Goal: Task Accomplishment & Management: Manage account settings

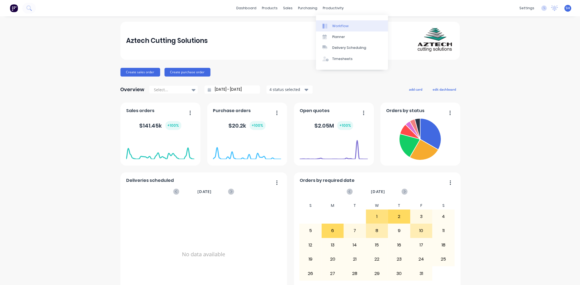
click at [337, 27] on div "Workflow" at bounding box center [340, 26] width 16 height 5
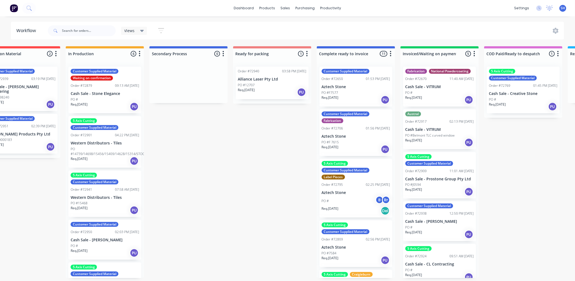
scroll to position [0, 199]
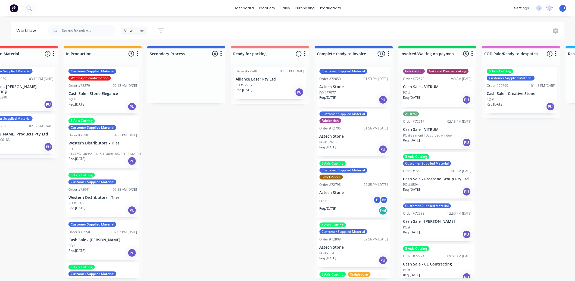
click at [256, 87] on div "PO #12707" at bounding box center [270, 85] width 69 height 5
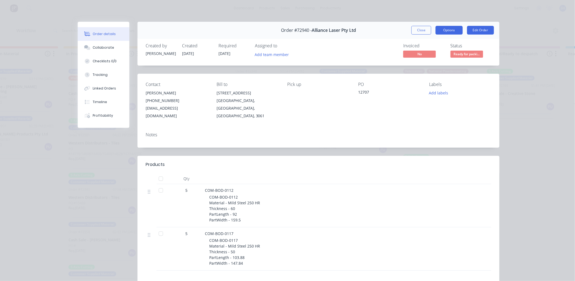
click at [449, 33] on button "Options" at bounding box center [449, 30] width 27 height 9
click at [471, 31] on button "Edit Order" at bounding box center [480, 30] width 27 height 9
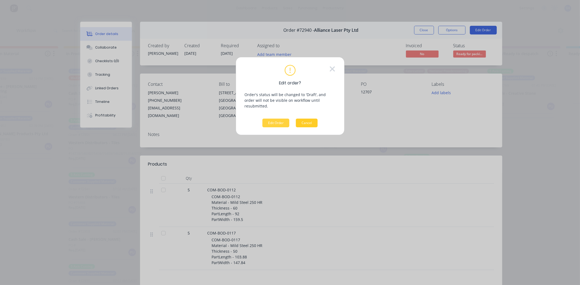
click at [313, 120] on button "Cancel" at bounding box center [307, 123] width 22 height 9
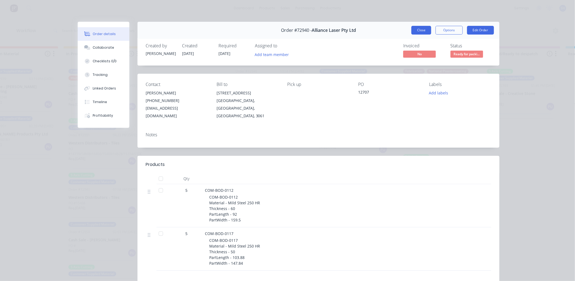
click at [415, 33] on button "Close" at bounding box center [422, 30] width 20 height 9
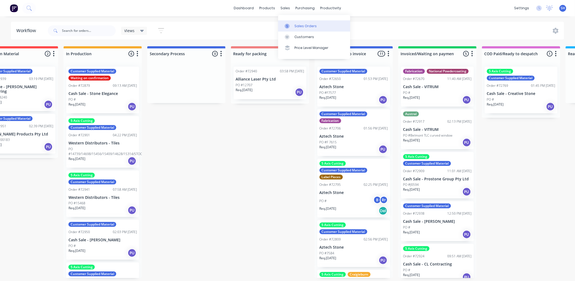
click at [293, 23] on link "Sales Orders" at bounding box center [314, 25] width 72 height 11
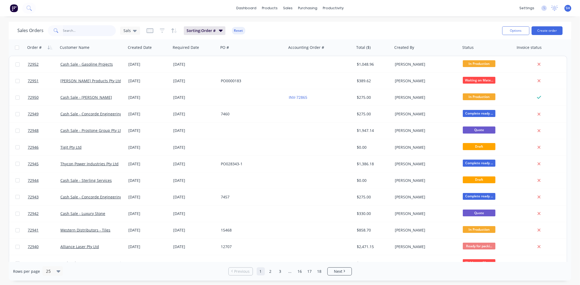
click at [71, 30] on input "text" at bounding box center [89, 30] width 53 height 11
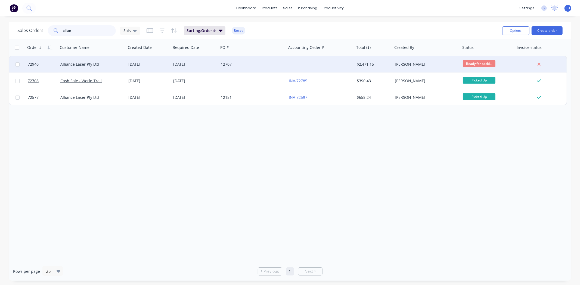
type input "allian"
click at [128, 66] on div "[DATE]" at bounding box center [148, 64] width 41 height 5
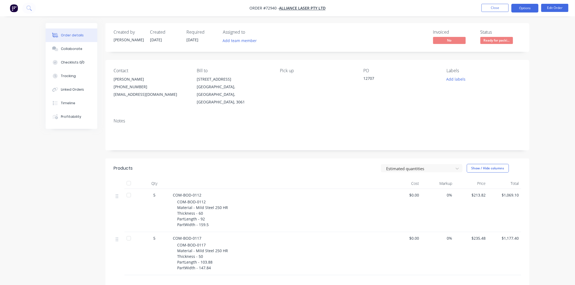
click at [525, 11] on button "Options" at bounding box center [525, 8] width 27 height 9
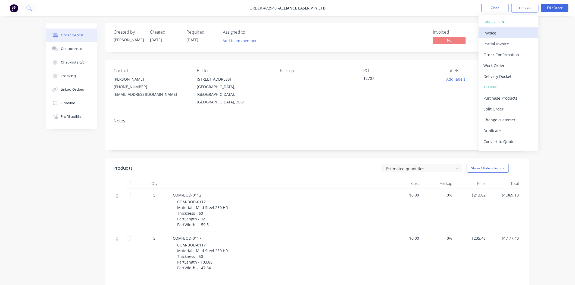
click at [501, 31] on div "Invoice" at bounding box center [509, 33] width 50 height 8
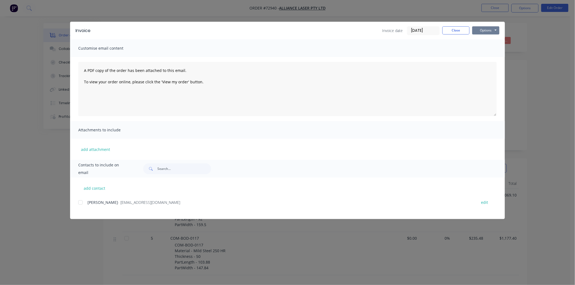
click at [492, 28] on button "Options" at bounding box center [485, 30] width 27 height 8
click at [487, 47] on button "Print" at bounding box center [489, 49] width 35 height 9
click at [462, 31] on button "Close" at bounding box center [456, 30] width 27 height 8
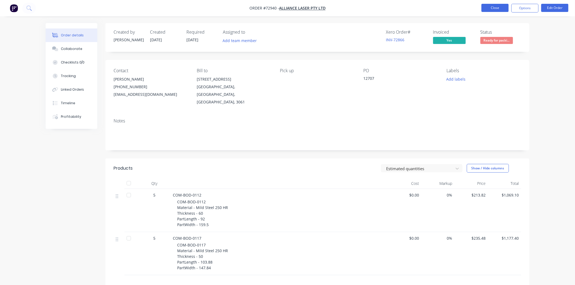
click at [490, 8] on button "Close" at bounding box center [495, 8] width 27 height 8
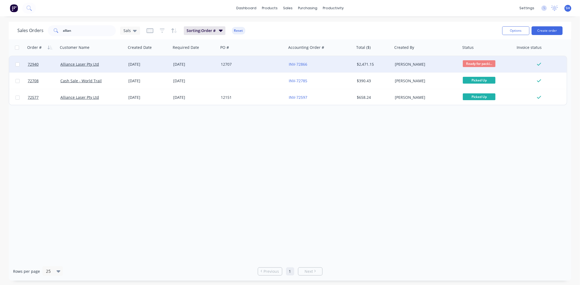
click at [222, 66] on div "12707" at bounding box center [251, 64] width 60 height 5
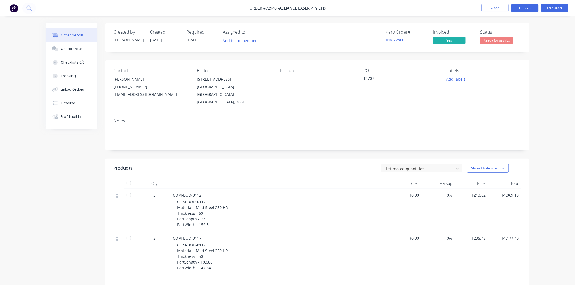
click at [520, 9] on button "Options" at bounding box center [525, 8] width 27 height 9
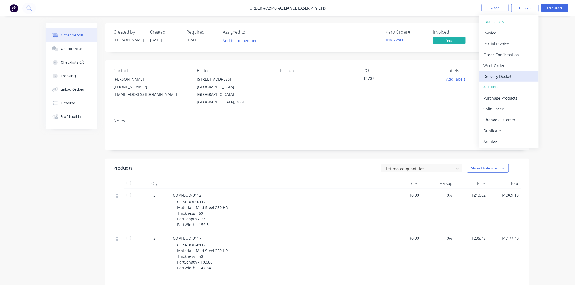
click at [509, 73] on div "Delivery Docket" at bounding box center [509, 77] width 50 height 8
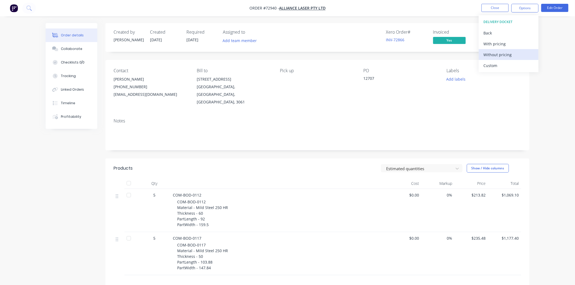
click at [503, 54] on div "Without pricing" at bounding box center [509, 55] width 50 height 8
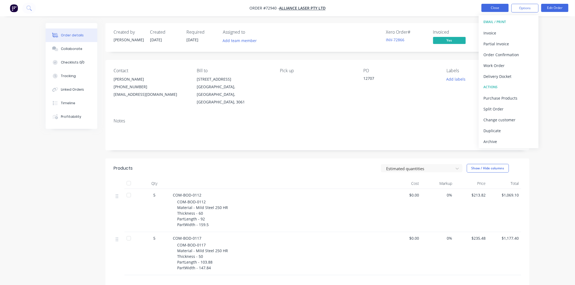
click at [490, 9] on button "Close" at bounding box center [495, 8] width 27 height 8
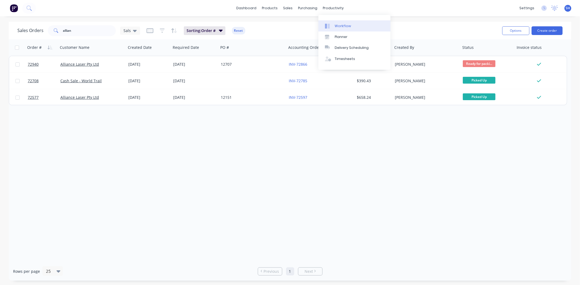
click at [337, 22] on link "Workflow" at bounding box center [354, 25] width 72 height 11
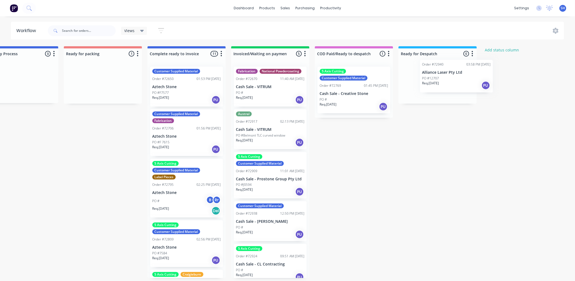
scroll to position [0, 369]
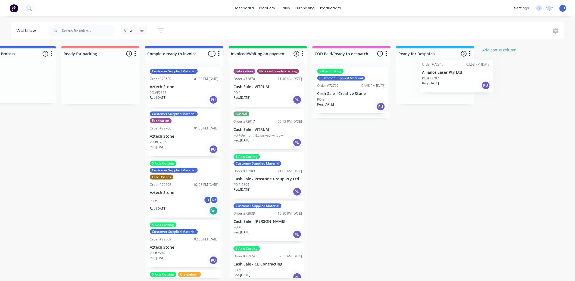
drag, startPoint x: 460, startPoint y: 94, endPoint x: 435, endPoint y: 88, distance: 26.0
click at [435, 88] on div "Submitted 1 Status colour #273444 hex #273444 Save Cancel Summaries Total order…" at bounding box center [119, 162] width 985 height 232
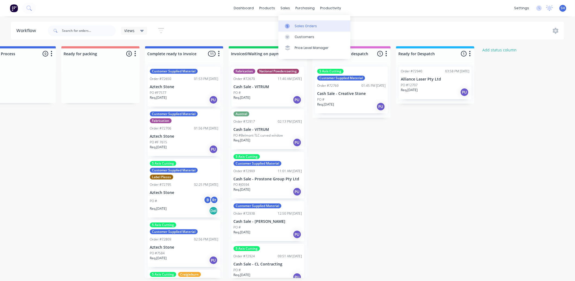
click at [293, 26] on div at bounding box center [289, 26] width 8 height 5
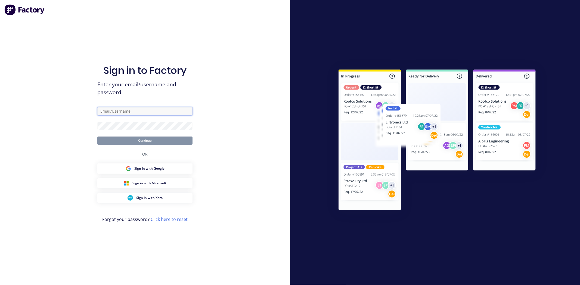
click at [130, 114] on input "text" at bounding box center [144, 111] width 95 height 8
type input "[EMAIL_ADDRESS][DOMAIN_NAME]"
click at [97, 137] on button "Continue" at bounding box center [144, 141] width 95 height 8
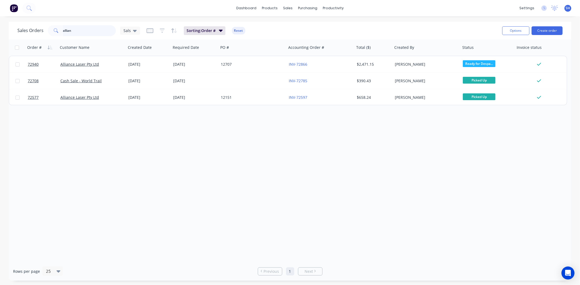
drag, startPoint x: 83, startPoint y: 32, endPoint x: 56, endPoint y: 31, distance: 26.9
click at [56, 31] on div "allian" at bounding box center [82, 30] width 68 height 11
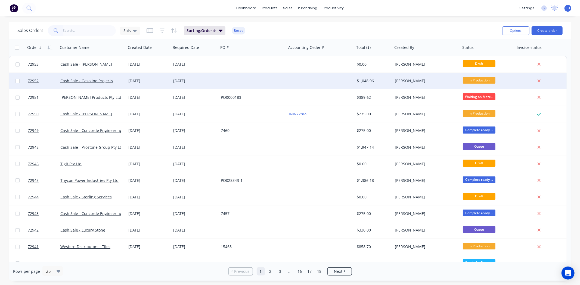
click at [249, 80] on div at bounding box center [253, 81] width 68 height 16
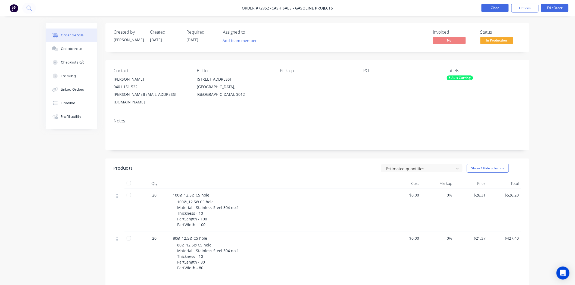
click at [486, 9] on button "Close" at bounding box center [495, 8] width 27 height 8
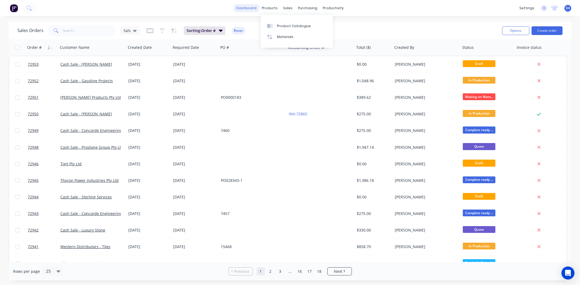
click at [249, 7] on link "dashboard" at bounding box center [247, 8] width 26 height 8
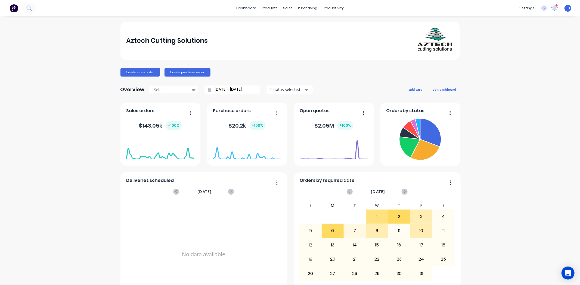
click at [546, 8] on div "settings 1 new notifications Mark all as read Aaron mentioned you in a message …" at bounding box center [548, 8] width 63 height 8
click at [551, 10] on icon at bounding box center [554, 8] width 7 height 6
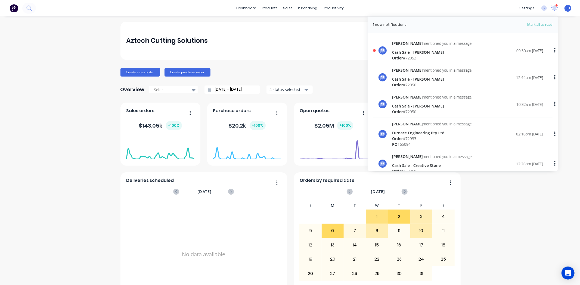
click at [424, 51] on div "Cash Sale - [PERSON_NAME]" at bounding box center [432, 52] width 80 height 6
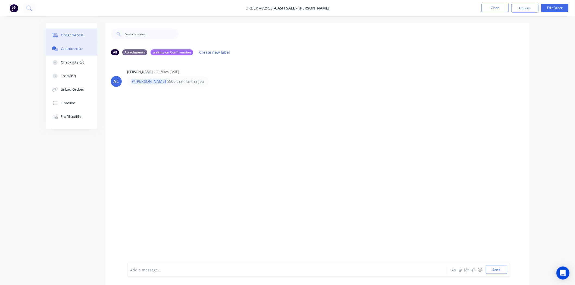
click at [60, 37] on button "Order details" at bounding box center [72, 36] width 52 height 14
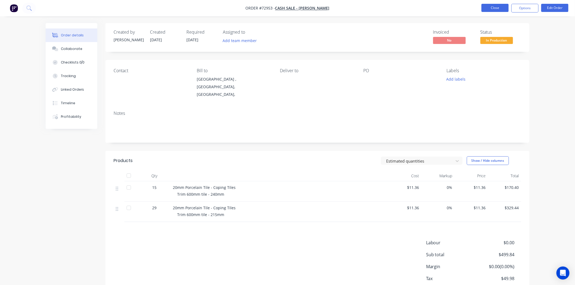
click at [490, 9] on button "Close" at bounding box center [495, 8] width 27 height 8
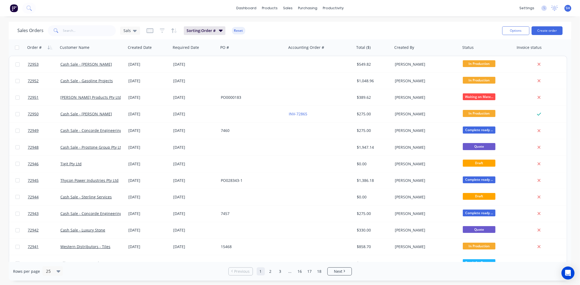
click at [99, 24] on div "Sales Orders Sals Sorting: Order # Reset" at bounding box center [257, 30] width 480 height 13
click at [97, 28] on input "text" at bounding box center [89, 30] width 53 height 11
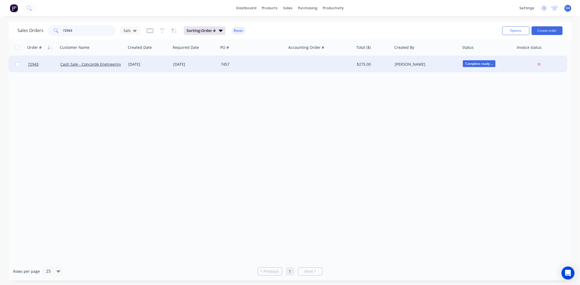
type input "72943"
click at [185, 63] on div "[DATE]" at bounding box center [194, 64] width 43 height 5
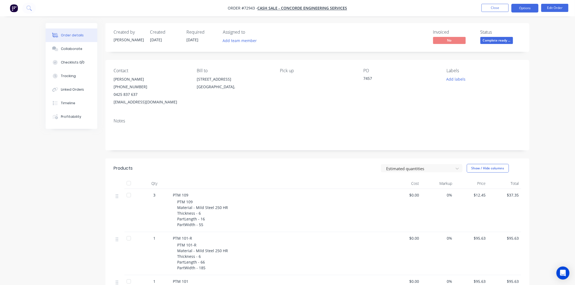
click at [523, 10] on button "Options" at bounding box center [525, 8] width 27 height 9
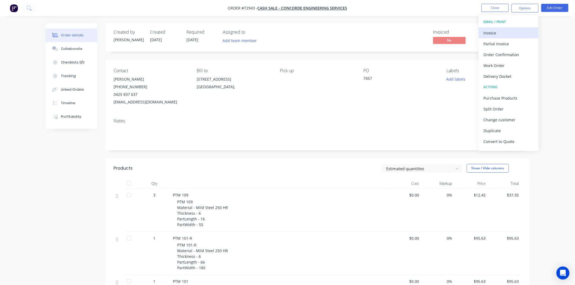
click at [509, 32] on div "Invoice" at bounding box center [509, 33] width 50 height 8
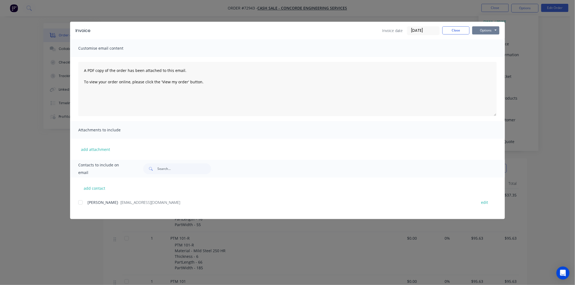
click at [490, 30] on button "Options" at bounding box center [485, 30] width 27 height 8
click at [489, 47] on button "Print" at bounding box center [489, 49] width 35 height 9
click at [458, 31] on button "Close" at bounding box center [456, 30] width 27 height 8
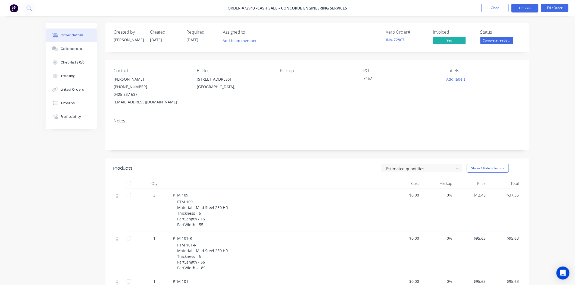
click at [526, 11] on button "Options" at bounding box center [525, 8] width 27 height 9
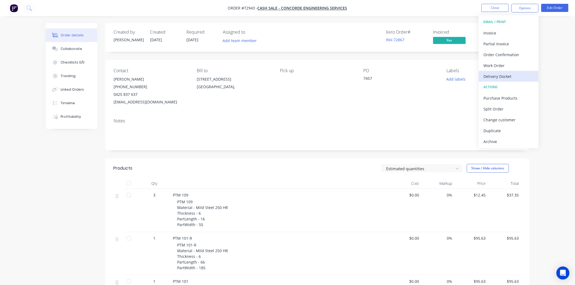
click at [508, 77] on div "Delivery Docket" at bounding box center [509, 77] width 50 height 8
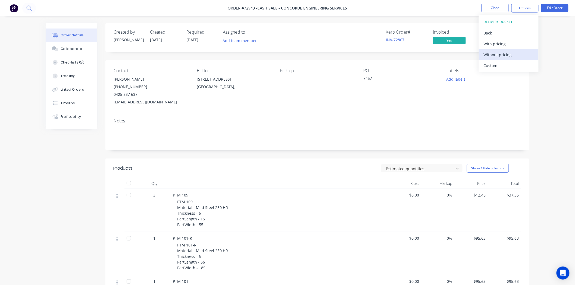
click at [499, 54] on div "Without pricing" at bounding box center [509, 55] width 50 height 8
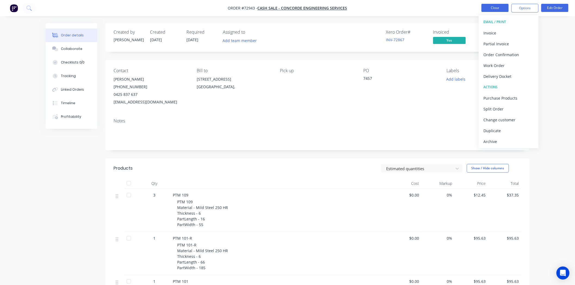
click at [505, 8] on button "Close" at bounding box center [495, 8] width 27 height 8
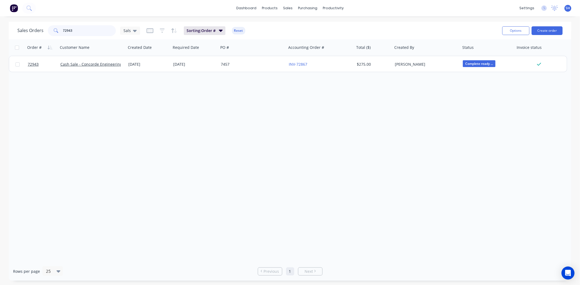
drag, startPoint x: 92, startPoint y: 31, endPoint x: 57, endPoint y: 32, distance: 35.3
click at [58, 32] on div "72943" at bounding box center [82, 30] width 68 height 11
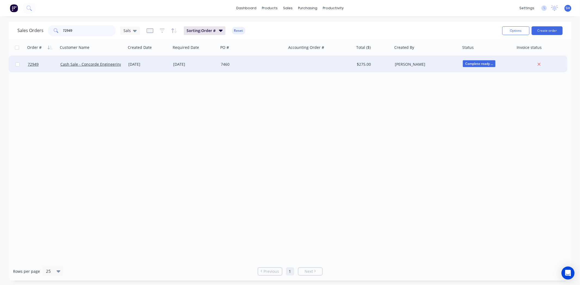
type input "72949"
click at [190, 63] on div "[DATE]" at bounding box center [194, 64] width 43 height 5
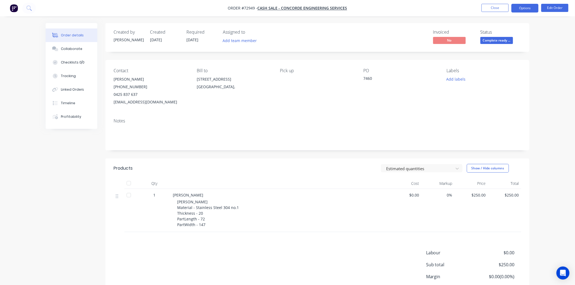
click at [526, 9] on button "Options" at bounding box center [525, 8] width 27 height 9
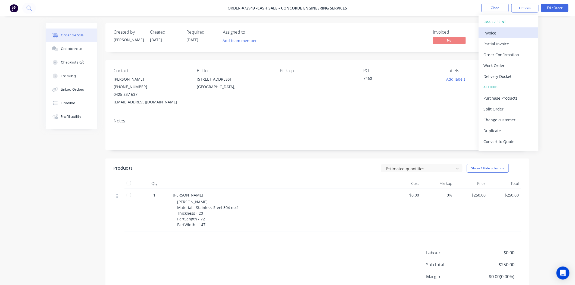
click at [507, 30] on div "Invoice" at bounding box center [509, 33] width 50 height 8
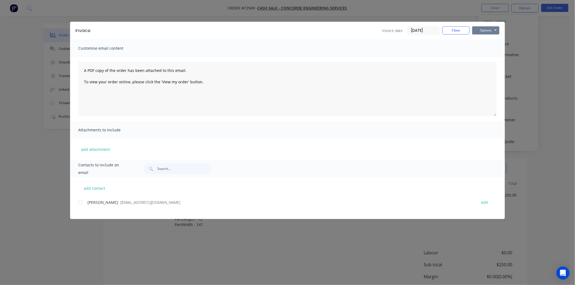
click at [486, 30] on button "Options" at bounding box center [485, 30] width 27 height 8
click at [485, 50] on button "Print" at bounding box center [489, 49] width 35 height 9
click at [450, 32] on button "Close" at bounding box center [456, 30] width 27 height 8
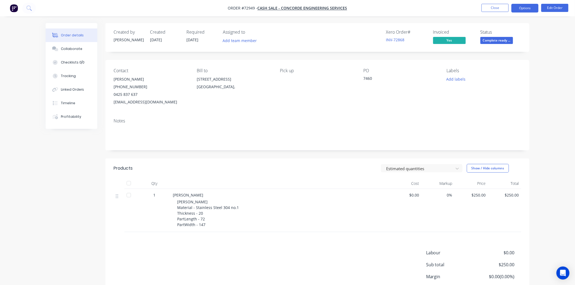
click at [521, 9] on button "Options" at bounding box center [525, 8] width 27 height 9
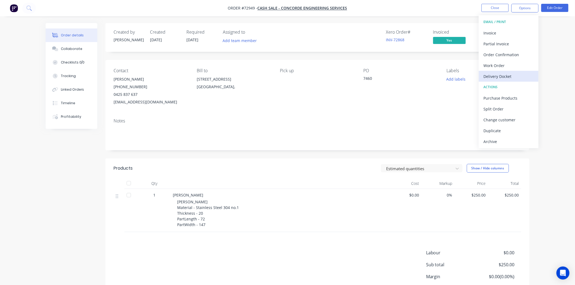
click at [507, 76] on div "Delivery Docket" at bounding box center [509, 77] width 50 height 8
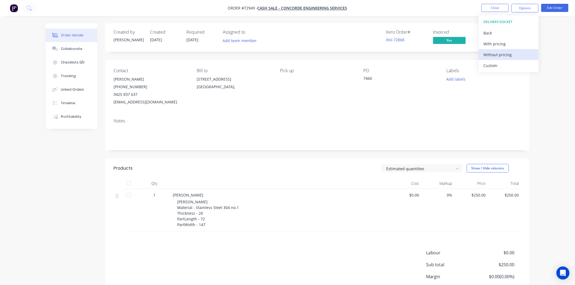
click at [500, 52] on div "Without pricing" at bounding box center [509, 55] width 50 height 8
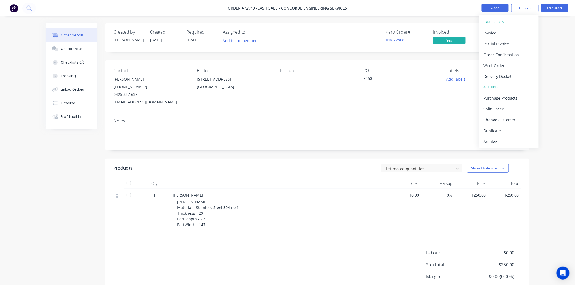
click at [489, 7] on button "Close" at bounding box center [495, 8] width 27 height 8
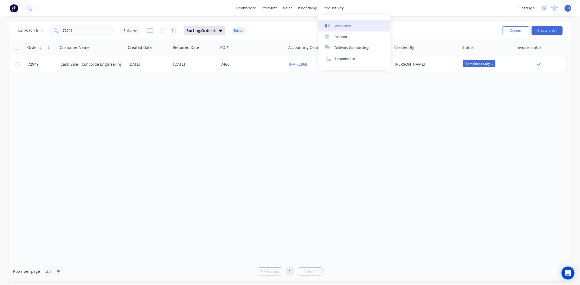
click at [335, 24] on div "Workflow" at bounding box center [343, 26] width 16 height 5
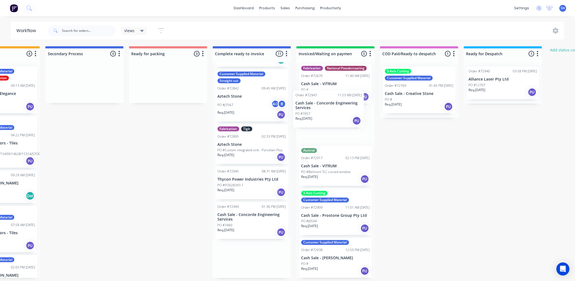
scroll to position [1, 0]
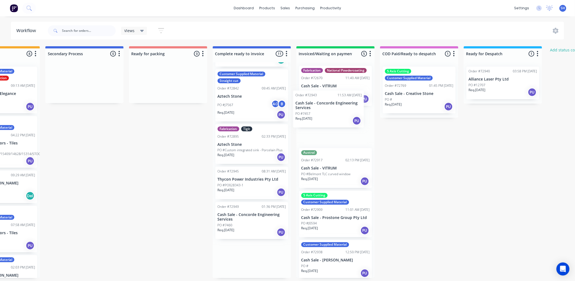
drag, startPoint x: 243, startPoint y: 230, endPoint x: 324, endPoint y: 119, distance: 137.1
click at [324, 119] on div "Submitted 1 Status colour #273444 hex #273444 Save Cancel Summaries Total order…" at bounding box center [187, 162] width 985 height 232
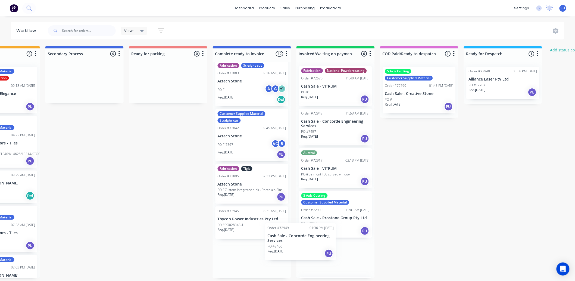
scroll to position [4, 0]
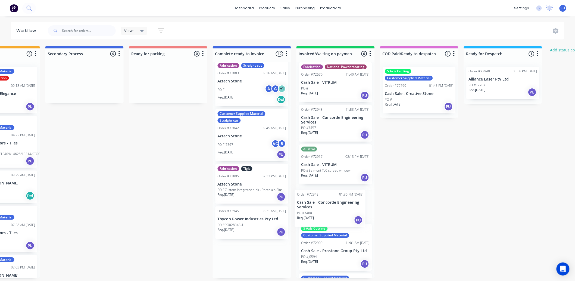
drag, startPoint x: 248, startPoint y: 259, endPoint x: 332, endPoint y: 204, distance: 100.2
click at [332, 204] on div "Submitted 1 Status colour #273444 hex #273444 Save Cancel Summaries Total order…" at bounding box center [187, 162] width 985 height 232
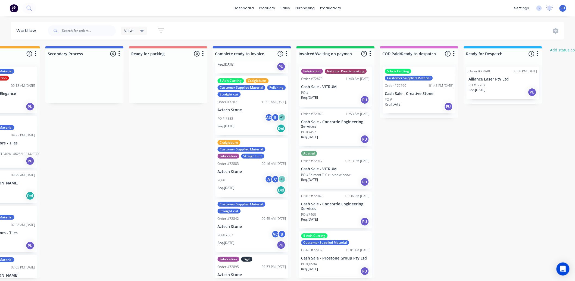
scroll to position [245, 0]
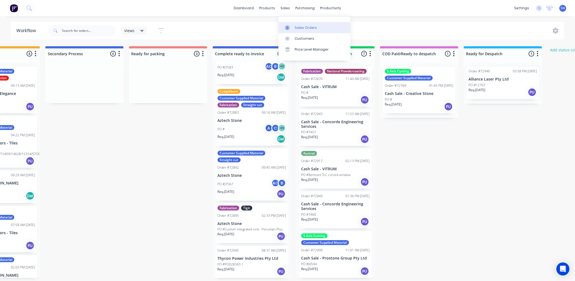
click at [290, 22] on link "Sales Orders" at bounding box center [315, 27] width 72 height 11
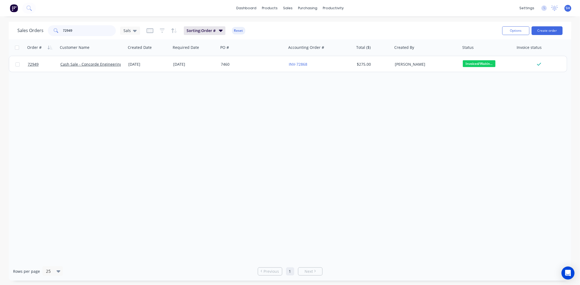
drag, startPoint x: 90, startPoint y: 31, endPoint x: 66, endPoint y: 32, distance: 23.7
click at [67, 32] on input "72949" at bounding box center [89, 30] width 53 height 11
click at [73, 30] on input "72949" at bounding box center [89, 30] width 53 height 11
drag, startPoint x: 74, startPoint y: 30, endPoint x: 60, endPoint y: 30, distance: 13.9
click at [60, 30] on div "72949" at bounding box center [82, 30] width 68 height 11
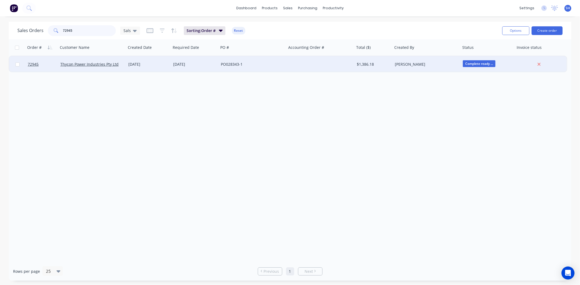
type input "72945"
click at [194, 67] on div "[DATE]" at bounding box center [194, 64] width 43 height 5
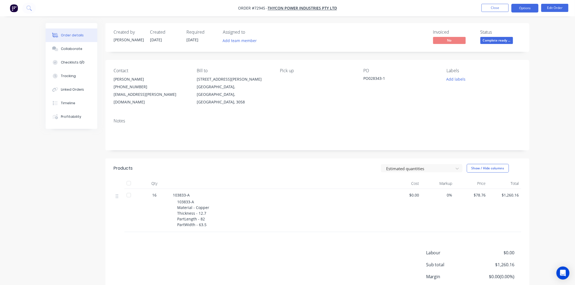
click at [518, 10] on button "Options" at bounding box center [525, 8] width 27 height 9
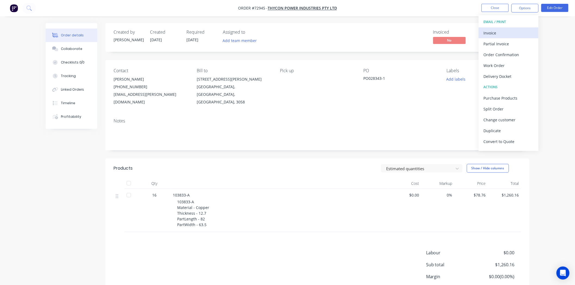
click at [512, 29] on div "Invoice" at bounding box center [509, 33] width 50 height 8
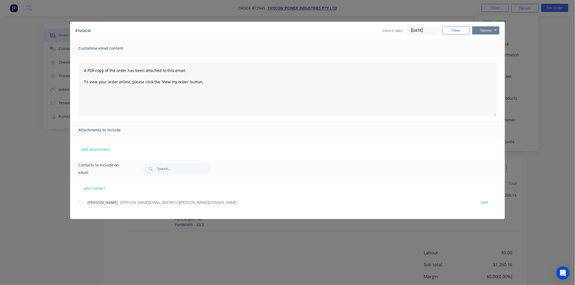
click at [489, 32] on button "Options" at bounding box center [485, 30] width 27 height 8
click at [485, 49] on button "Print" at bounding box center [489, 49] width 35 height 9
click at [463, 29] on button "Close" at bounding box center [456, 30] width 27 height 8
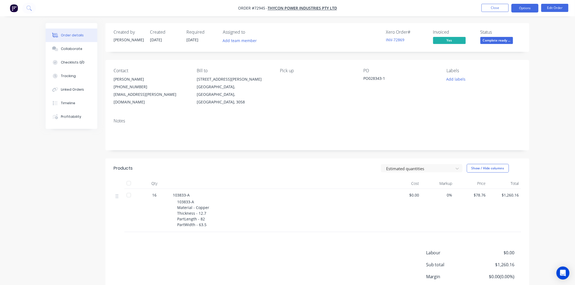
click at [520, 7] on button "Options" at bounding box center [525, 8] width 27 height 9
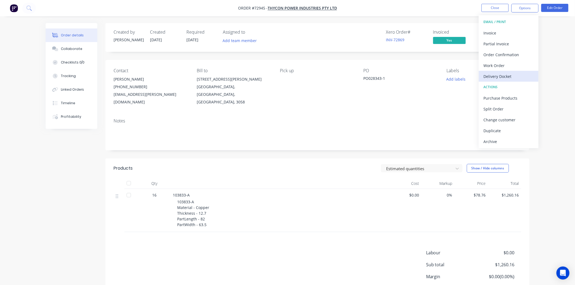
click at [504, 74] on div "Delivery Docket" at bounding box center [509, 77] width 50 height 8
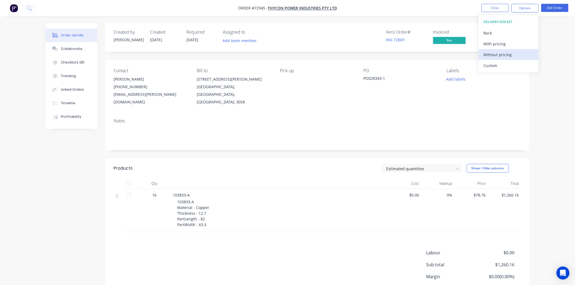
click at [498, 52] on div "Without pricing" at bounding box center [509, 55] width 50 height 8
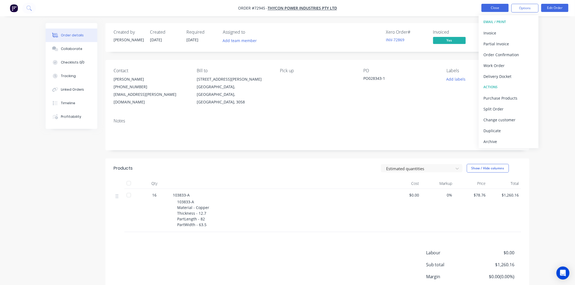
click at [497, 8] on button "Close" at bounding box center [495, 8] width 27 height 8
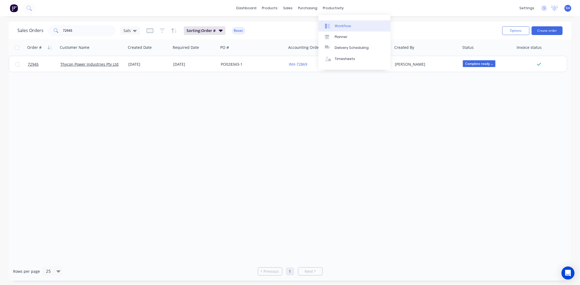
click at [336, 24] on div "Workflow" at bounding box center [343, 26] width 16 height 5
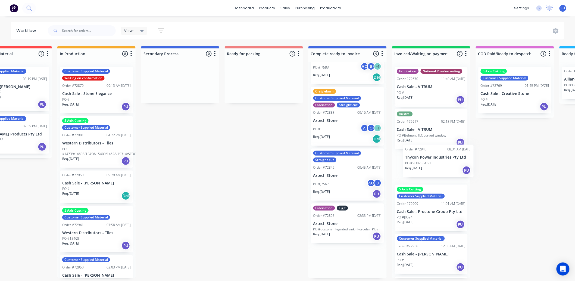
scroll to position [1, 210]
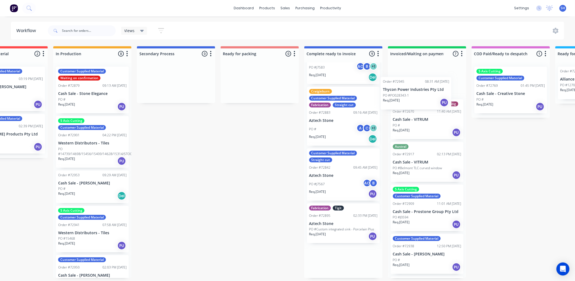
drag, startPoint x: 356, startPoint y: 265, endPoint x: 427, endPoint y: 92, distance: 187.4
click at [427, 92] on div "Submitted 1 Status colour #273444 hex #273444 Save Cancel Summaries Total order…" at bounding box center [278, 162] width 985 height 232
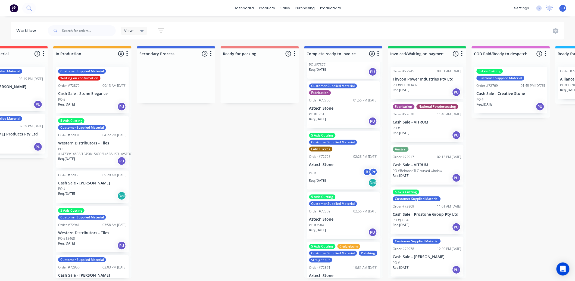
scroll to position [0, 0]
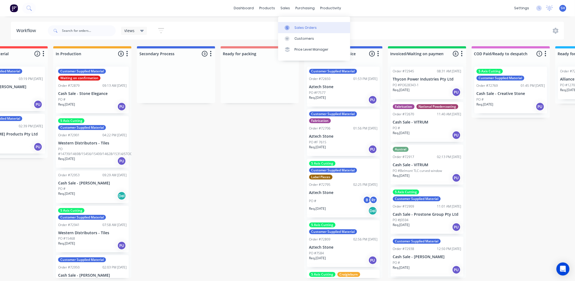
click at [289, 25] on icon at bounding box center [287, 27] width 5 height 5
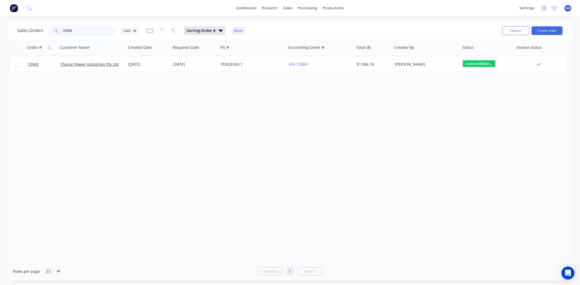
drag, startPoint x: 63, startPoint y: 29, endPoint x: 54, endPoint y: 29, distance: 8.4
click at [54, 29] on div "72945" at bounding box center [82, 30] width 68 height 11
